Goal: Check status: Check status

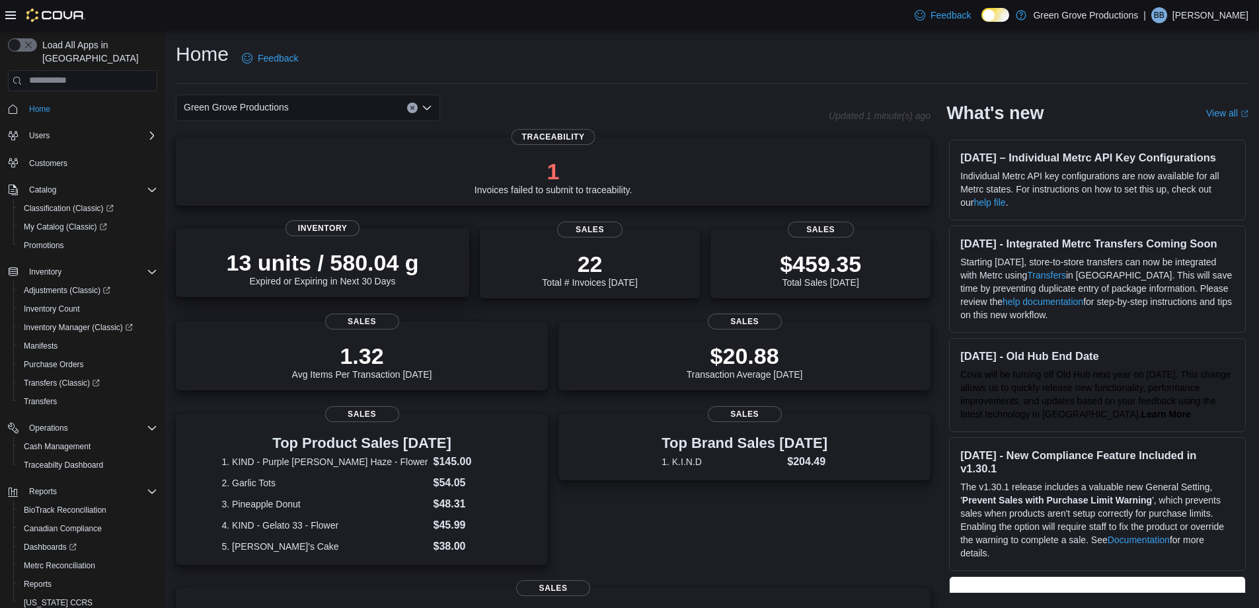
click at [377, 253] on p "13 units / 580.04 g" at bounding box center [323, 262] width 192 height 26
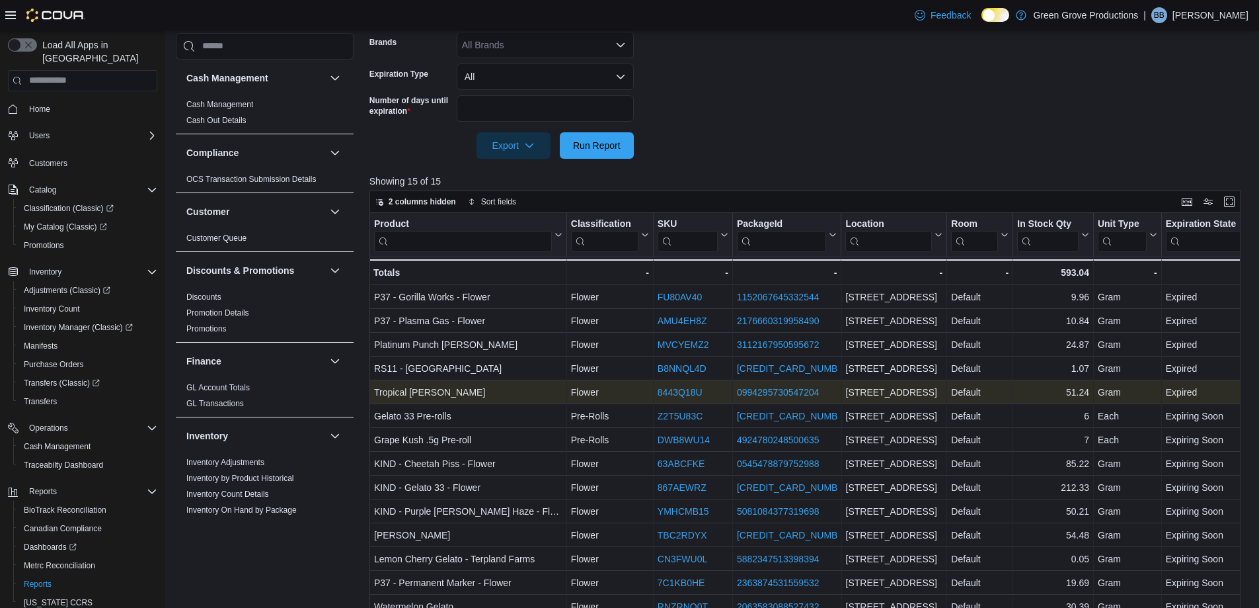
scroll to position [264, 0]
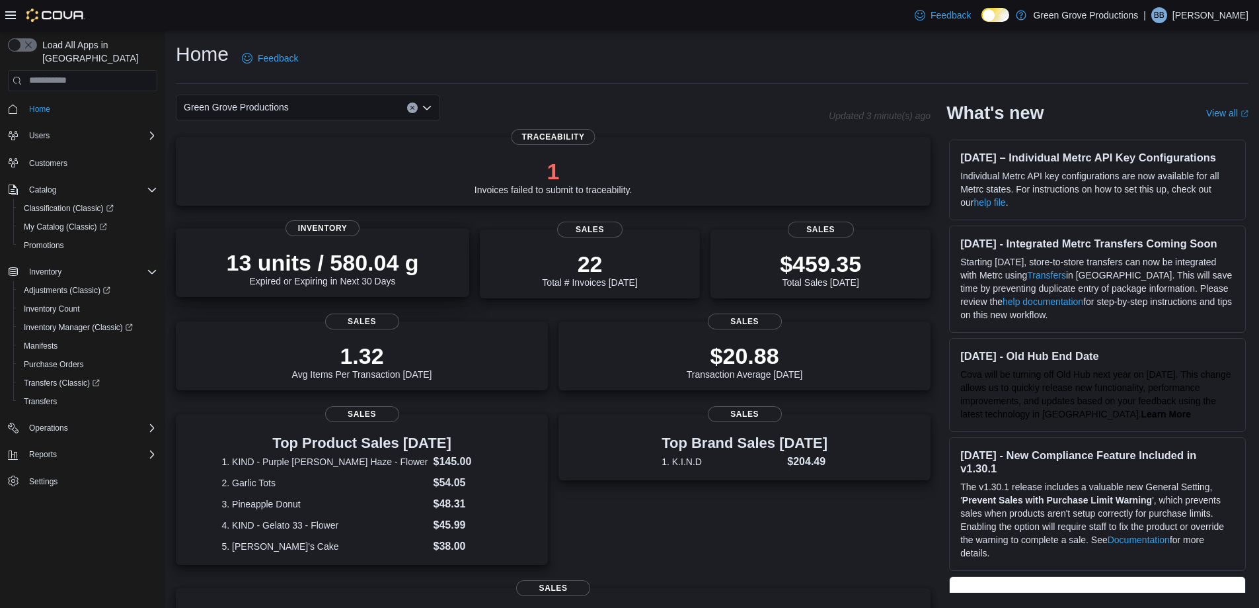
click at [263, 260] on p "13 units / 580.04 g" at bounding box center [323, 262] width 192 height 26
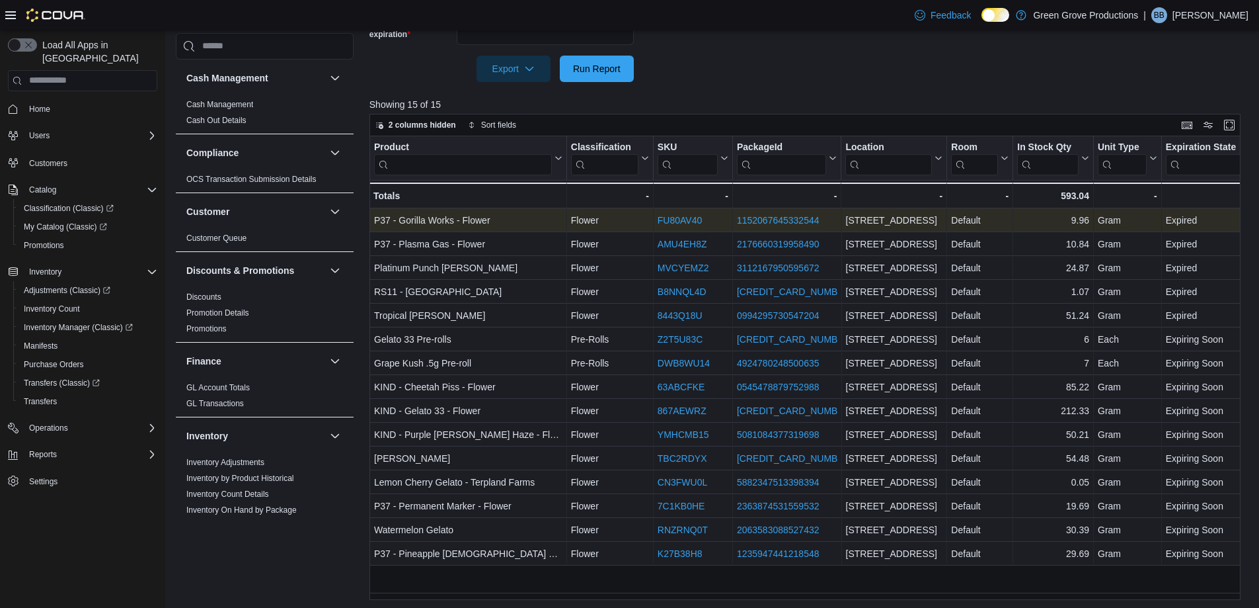
scroll to position [410, 0]
